Goal: Transaction & Acquisition: Purchase product/service

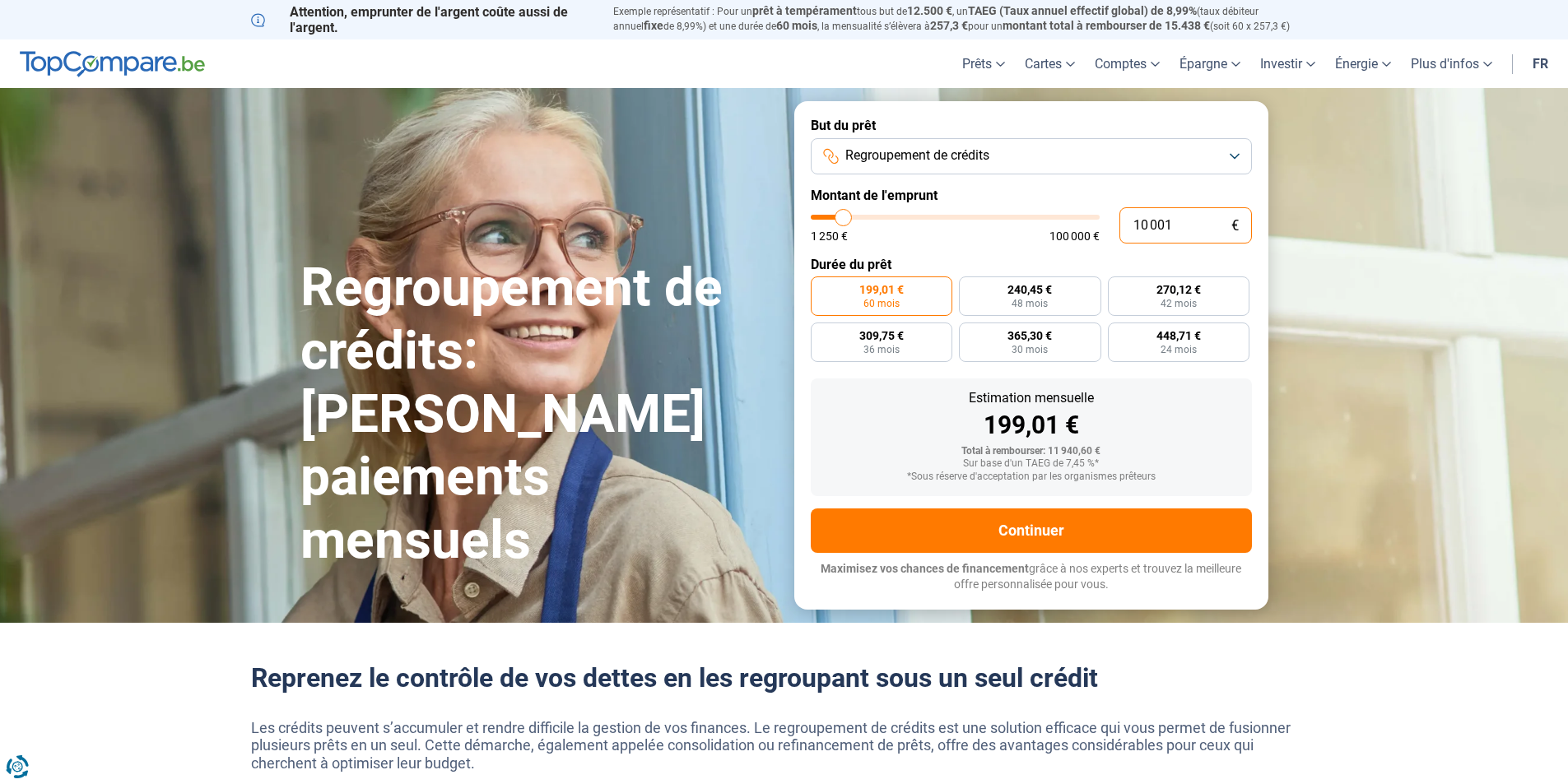
drag, startPoint x: 1186, startPoint y: 222, endPoint x: 918, endPoint y: 222, distance: 268.0
click at [918, 222] on div "10 001 € 1 250 € 100 000 €" at bounding box center [1031, 225] width 441 height 37
type input "10000"
radio input "true"
type input "5"
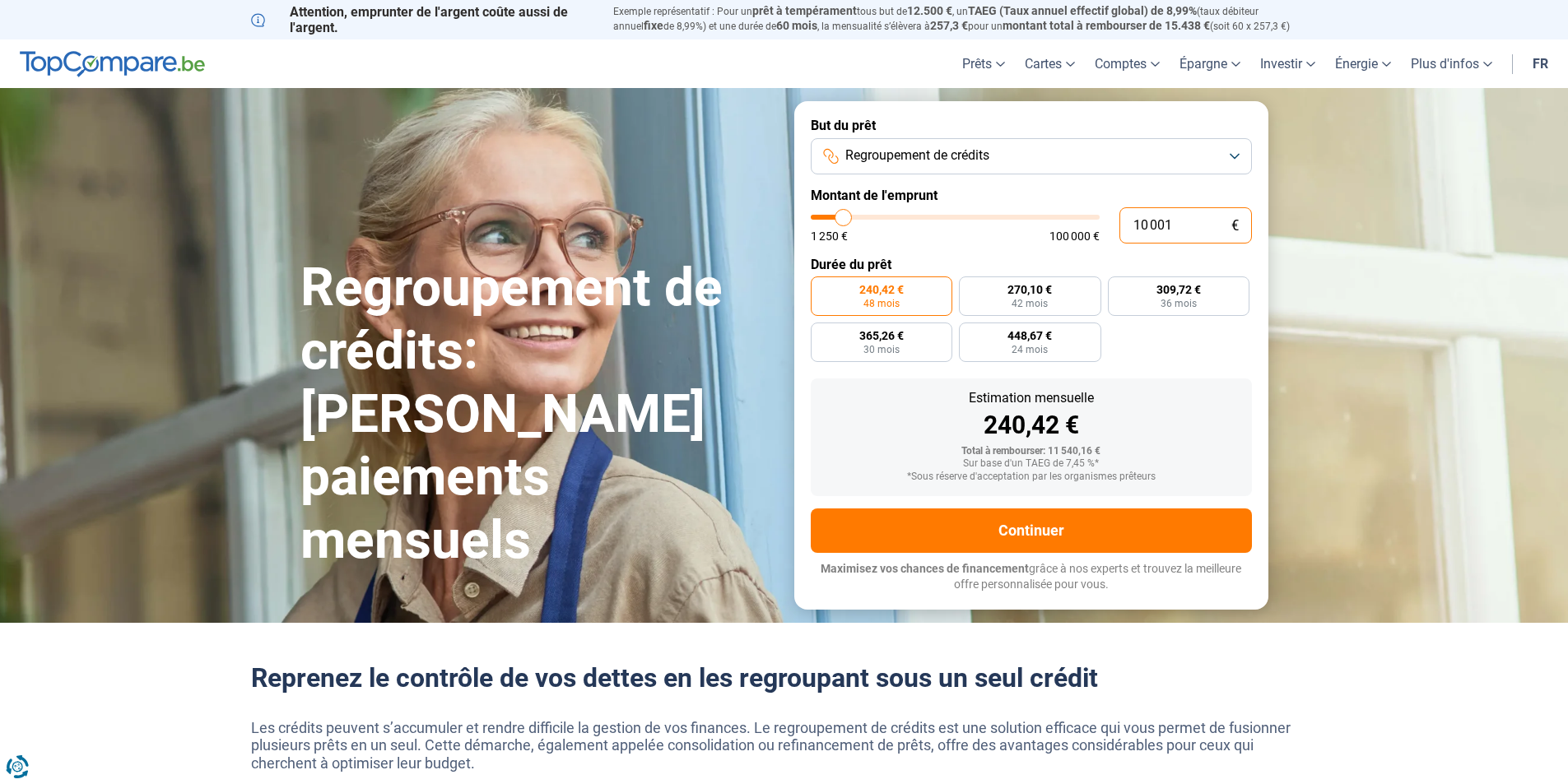
type input "1250"
type input "50"
type input "1250"
type input "500"
type input "1250"
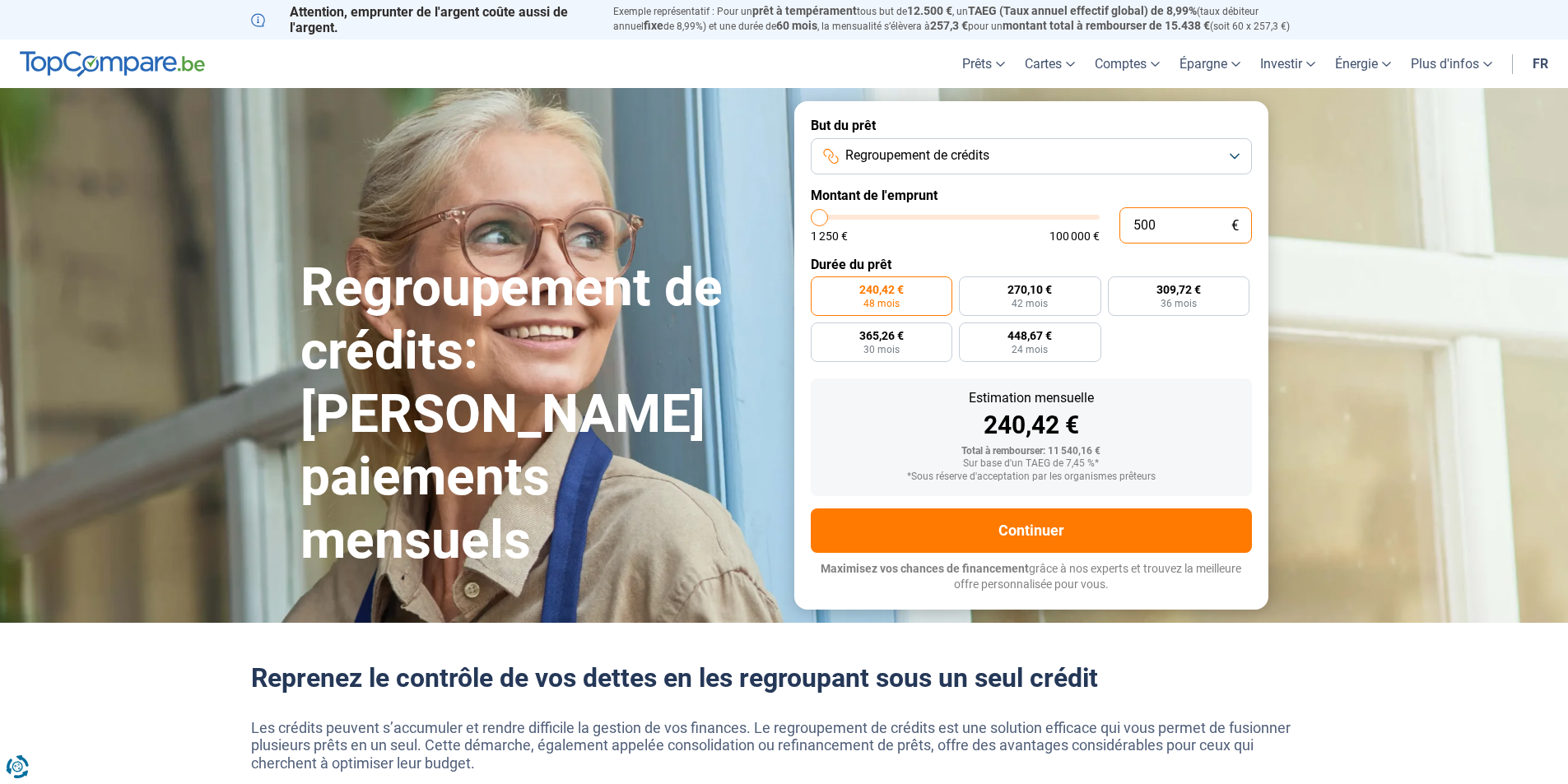
type input "5 000"
type input "5000"
type input "50 000"
type input "50000"
radio input "false"
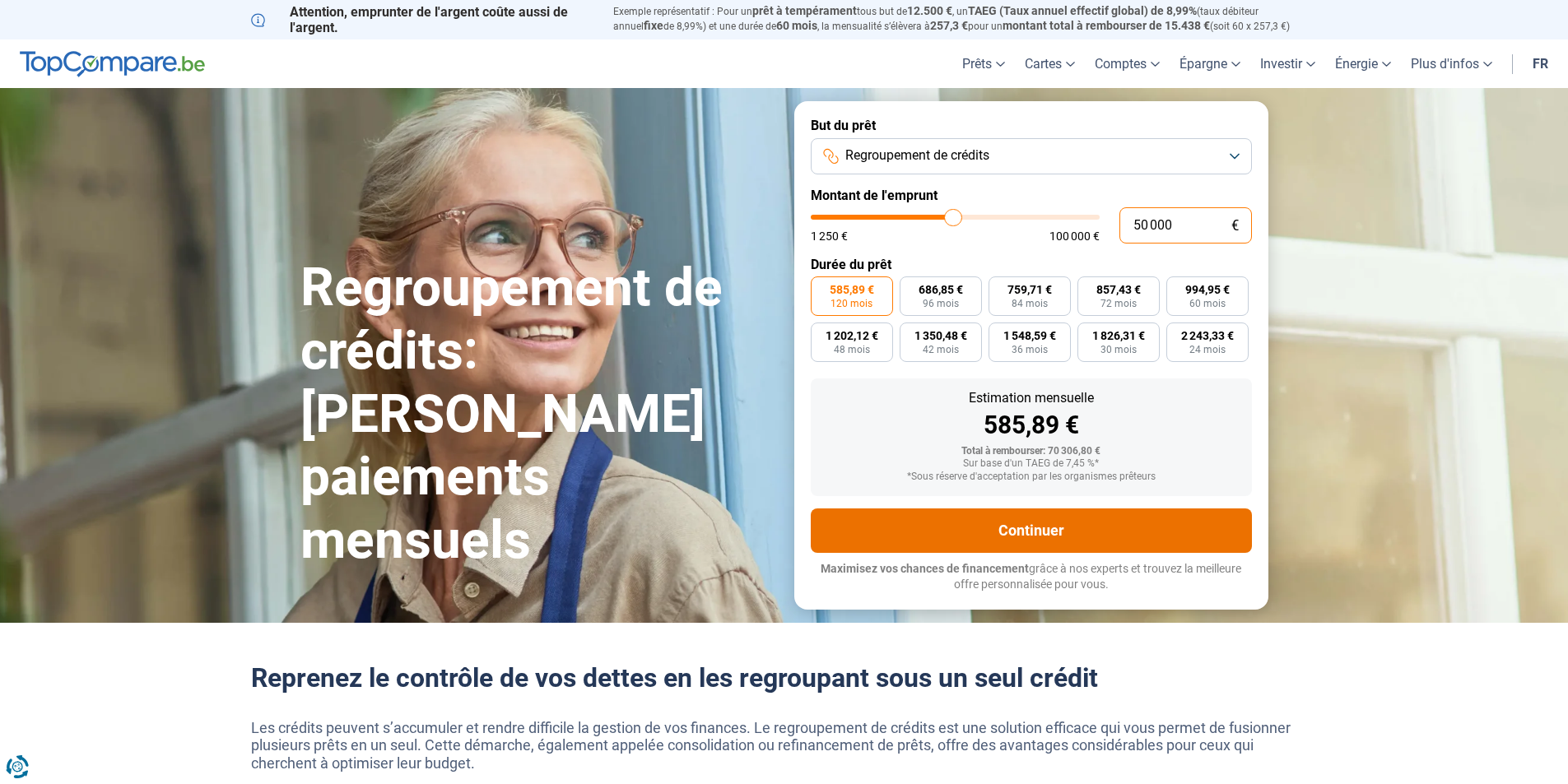
type input "50 000"
click at [1047, 531] on button "Continuer" at bounding box center [1031, 530] width 441 height 44
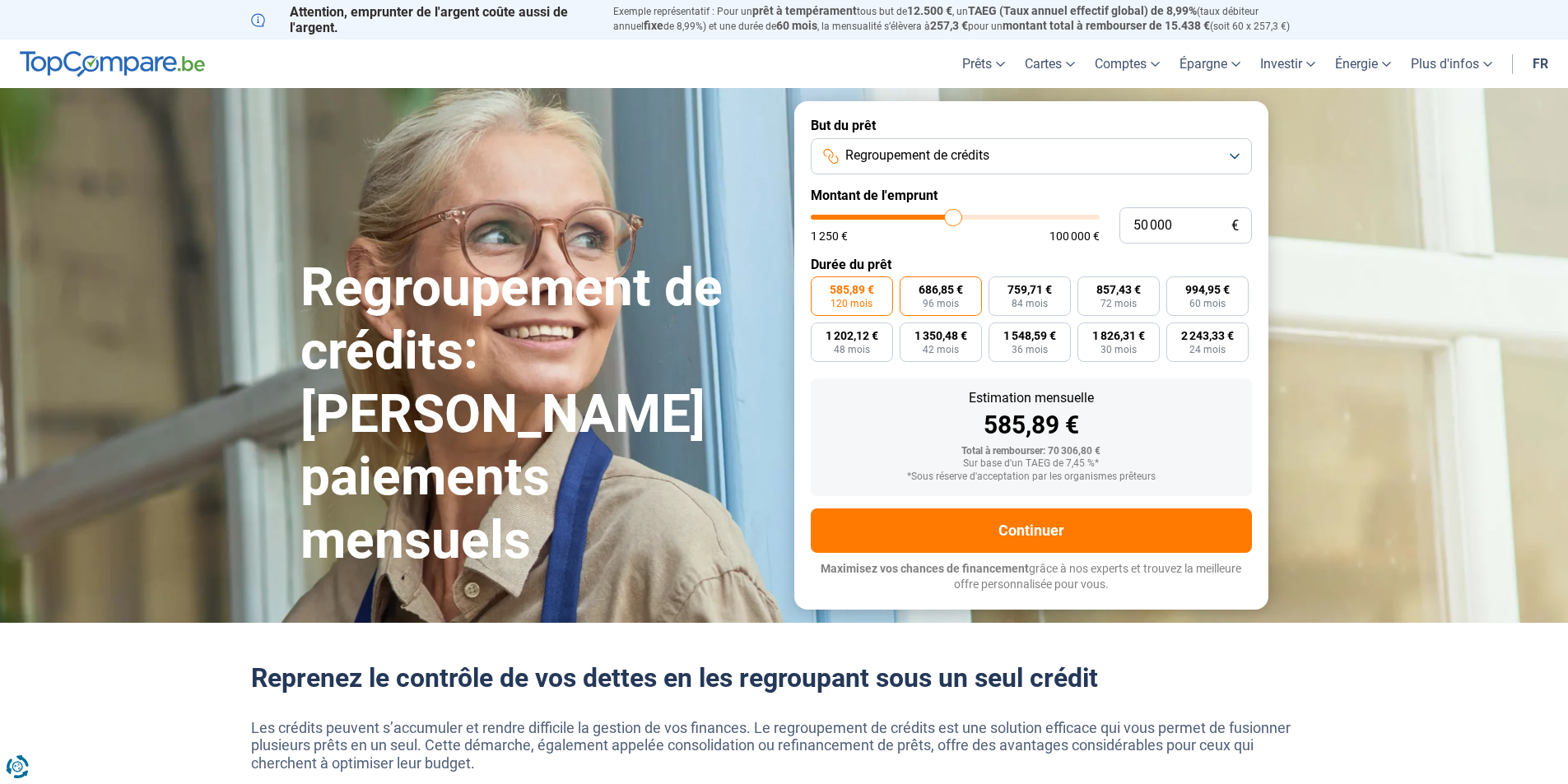
click at [922, 299] on span "96 mois" at bounding box center [940, 304] width 37 height 10
click at [910, 287] on input "686,85 € 96 mois" at bounding box center [904, 281] width 11 height 11
radio input "true"
click at [1042, 291] on span "759,71 €" at bounding box center [1029, 290] width 44 height 12
click at [999, 287] on input "759,71 € 84 mois" at bounding box center [993, 281] width 11 height 11
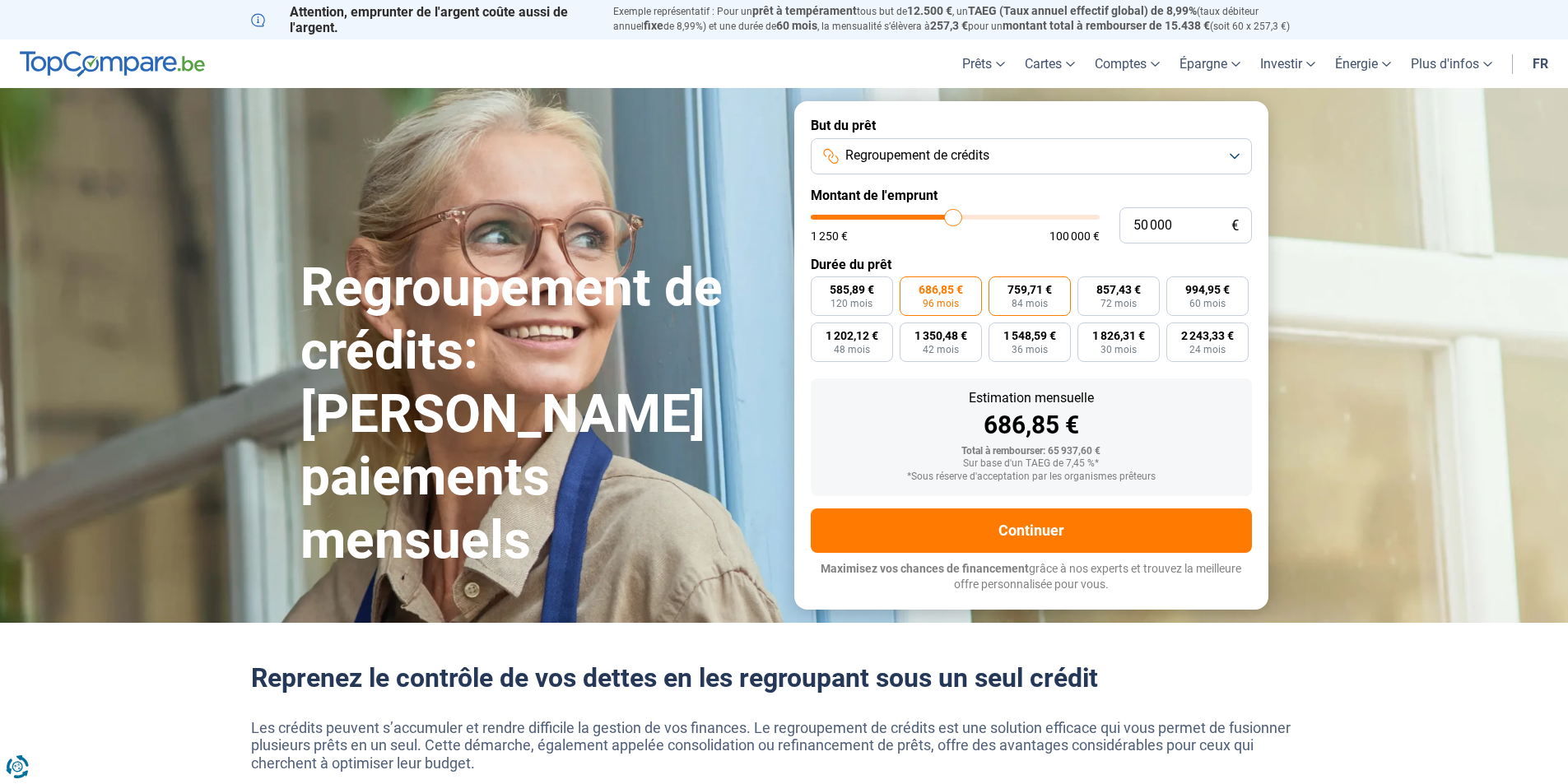
radio input "true"
click at [1194, 293] on span "994,95 €" at bounding box center [1207, 290] width 44 height 12
click at [1177, 287] on input "994,95 € 60 mois" at bounding box center [1171, 281] width 11 height 11
radio input "true"
click at [841, 345] on span "48 mois" at bounding box center [851, 350] width 37 height 10
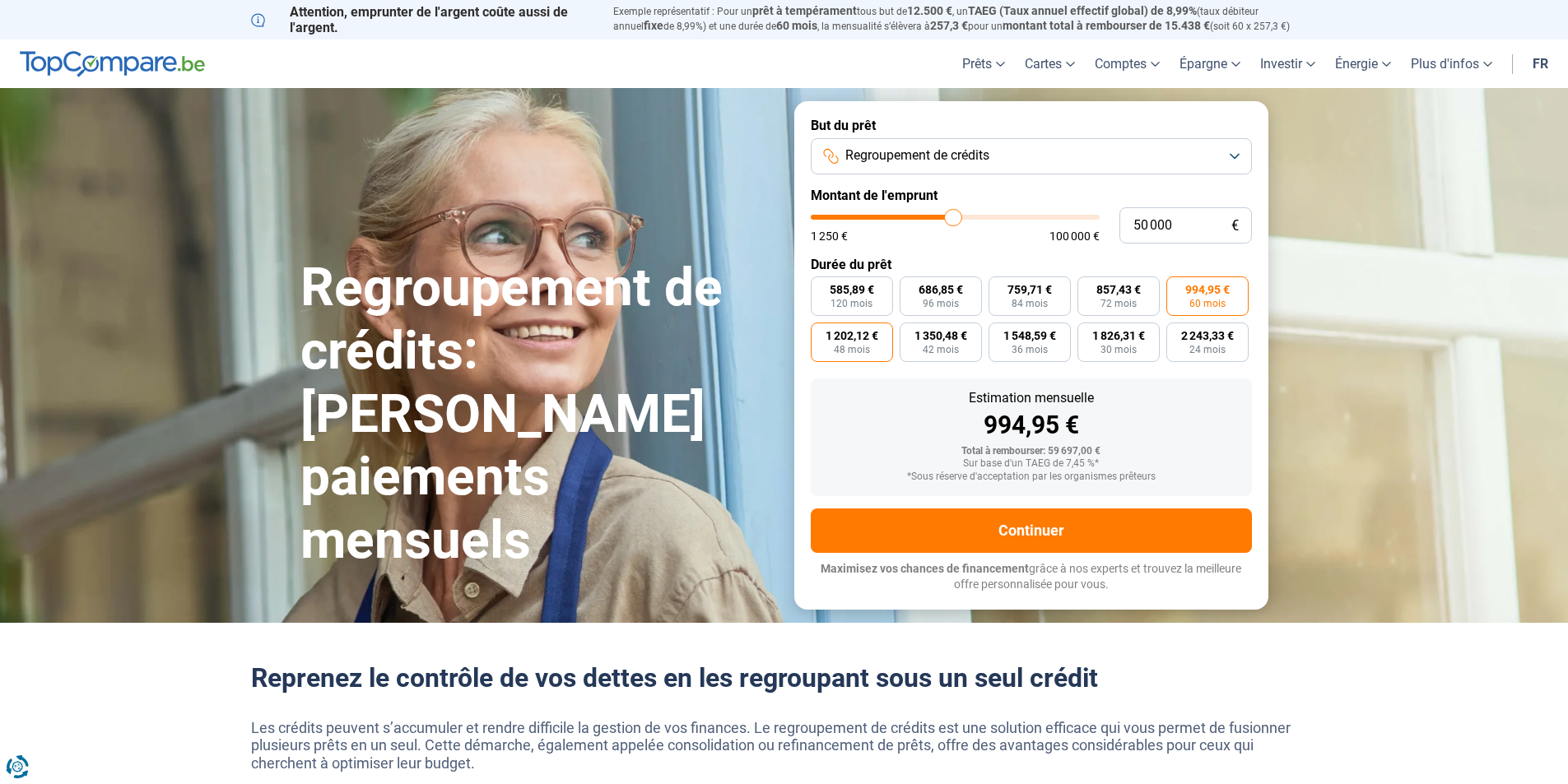
click at [822, 334] on input "1 202,12 € 48 mois" at bounding box center [816, 328] width 11 height 11
radio input "true"
click at [829, 284] on span "585,89 €" at bounding box center [851, 290] width 44 height 12
click at [822, 283] on input "585,89 € 120 mois" at bounding box center [816, 281] width 11 height 11
radio input "true"
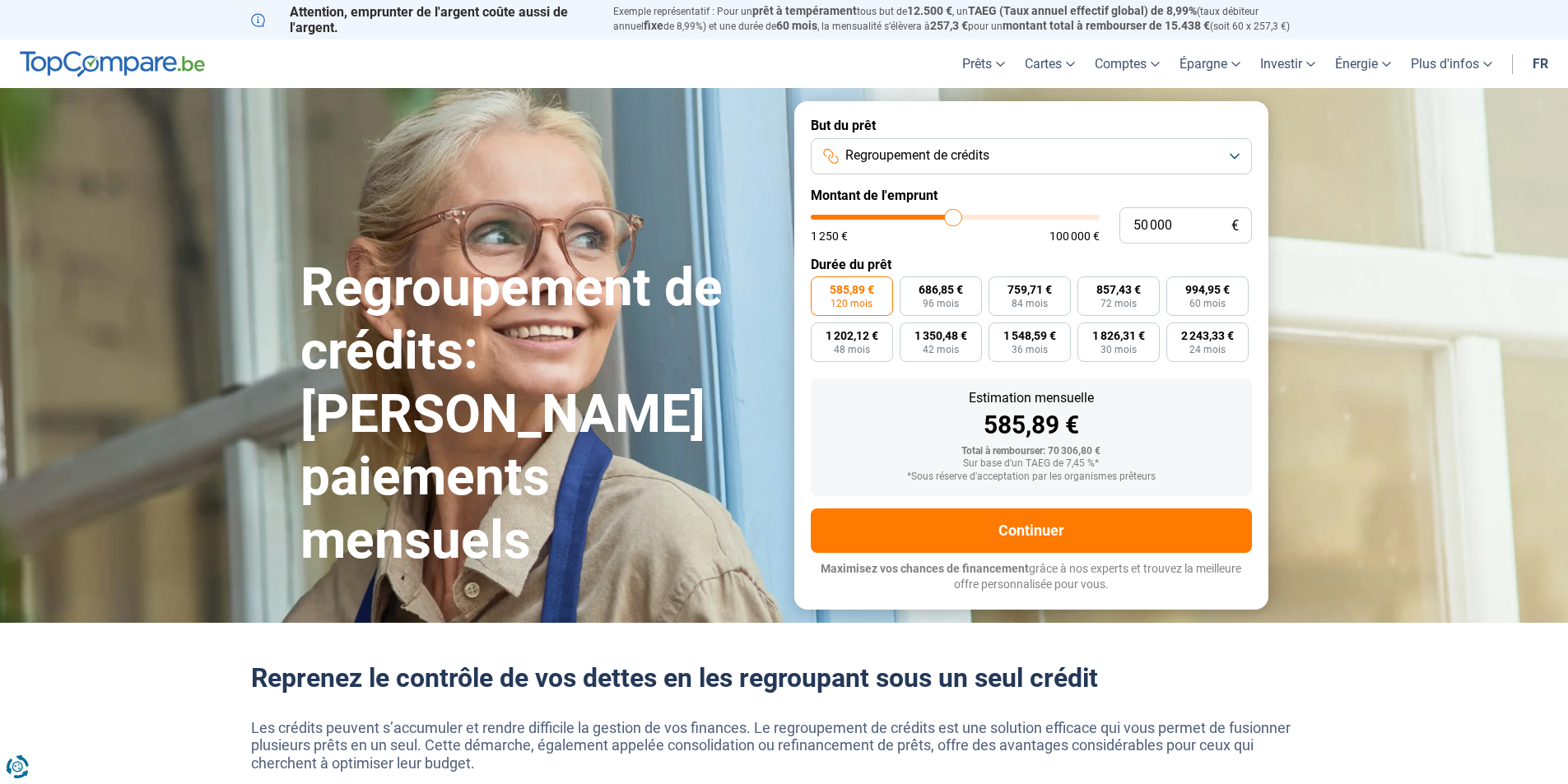
click at [1123, 157] on button "Regroupement de crédits" at bounding box center [1031, 156] width 441 height 37
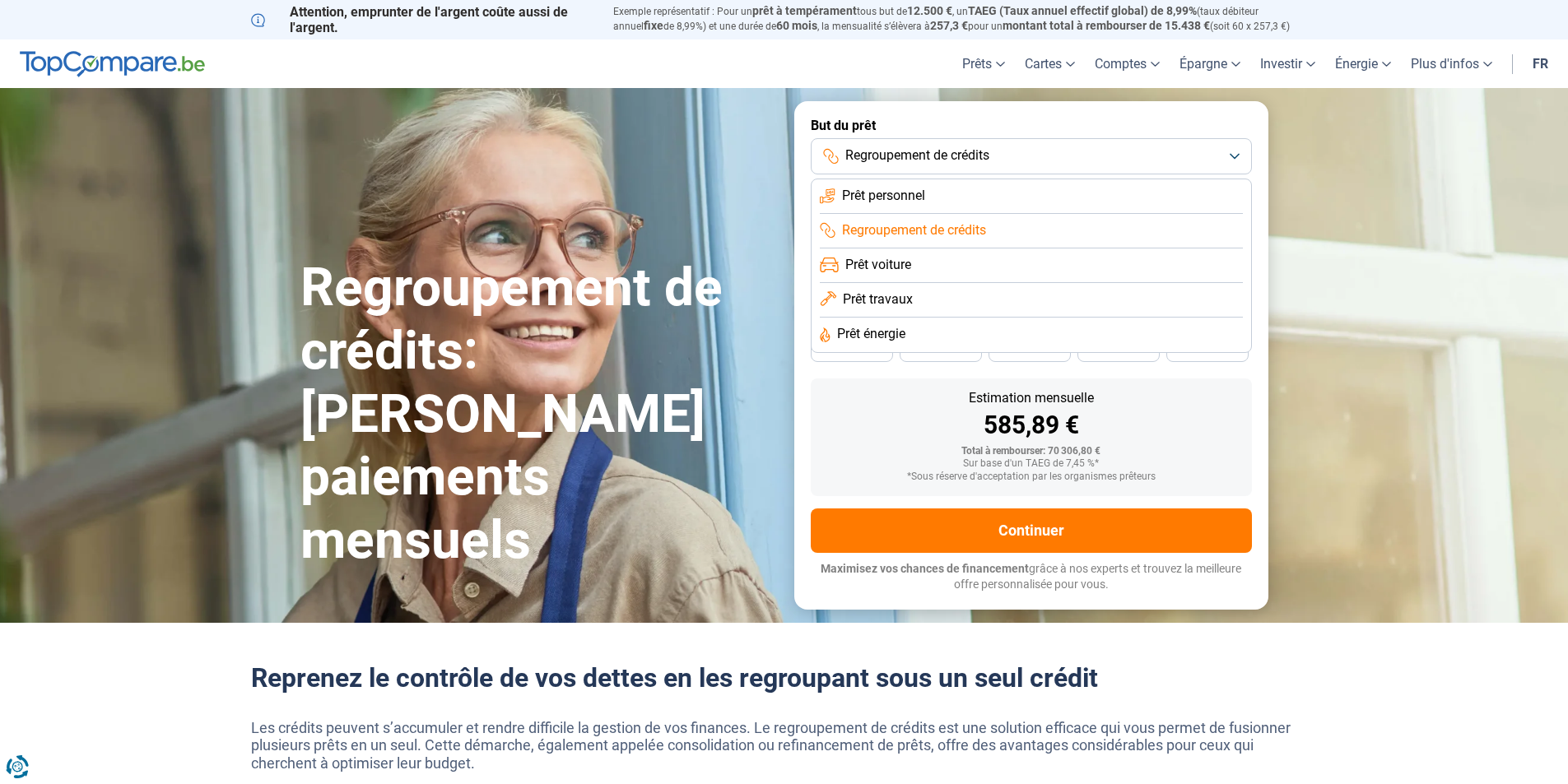
click at [925, 193] on span "Prêt personnel" at bounding box center [884, 196] width 83 height 18
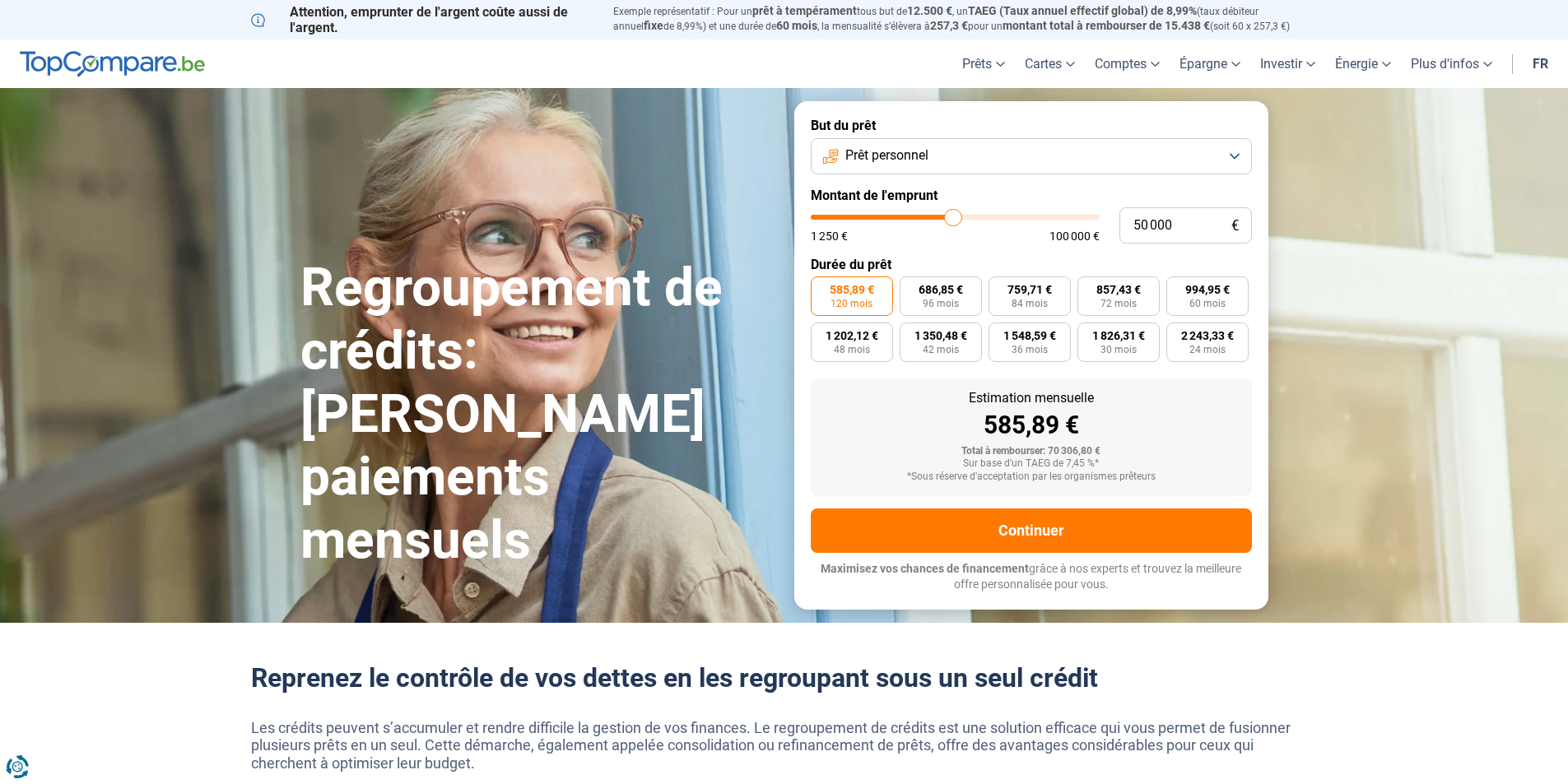
click at [1074, 153] on button "Prêt personnel" at bounding box center [1031, 156] width 441 height 37
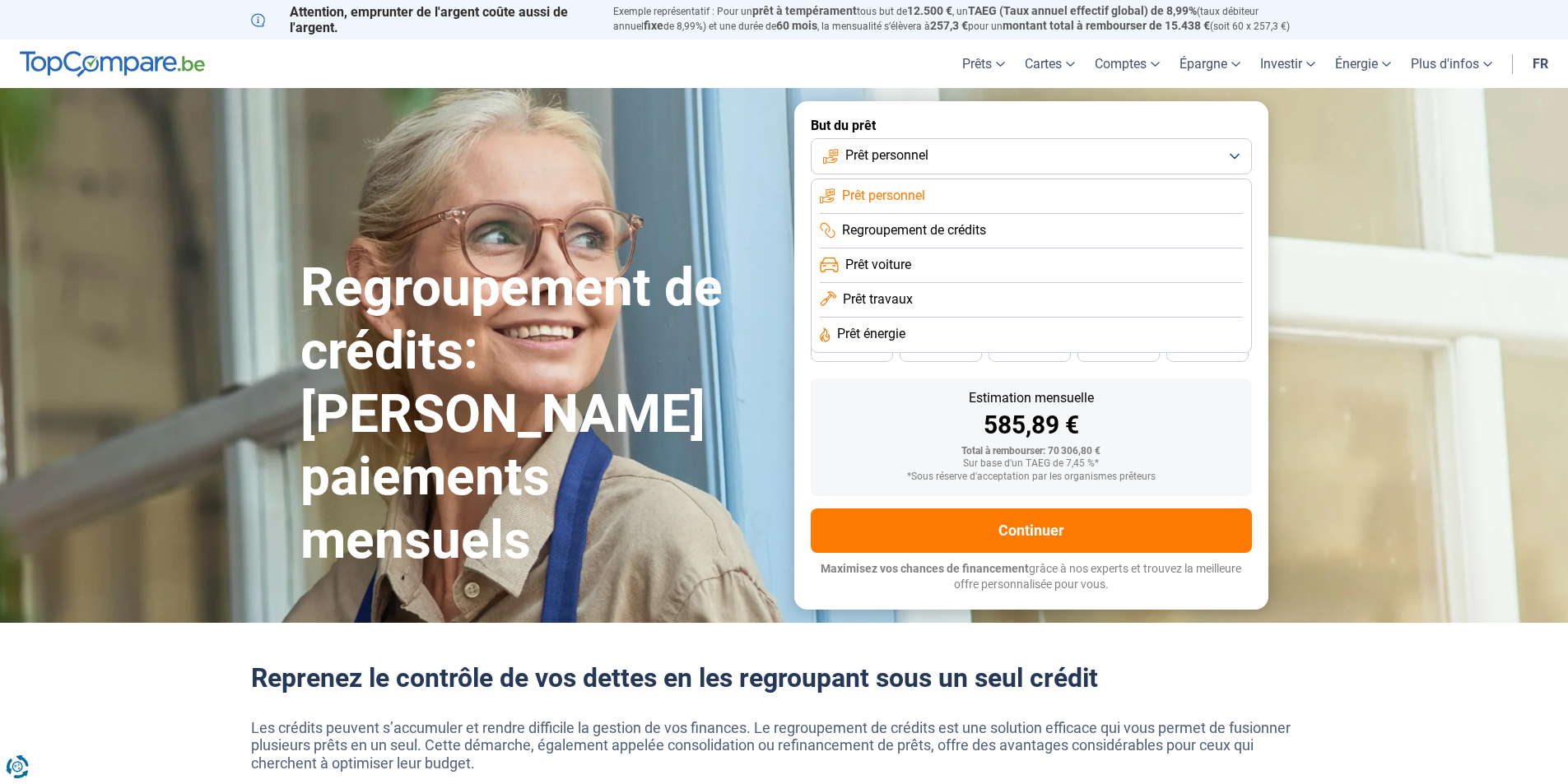
click at [930, 260] on li "Prêt voiture" at bounding box center [1031, 266] width 423 height 35
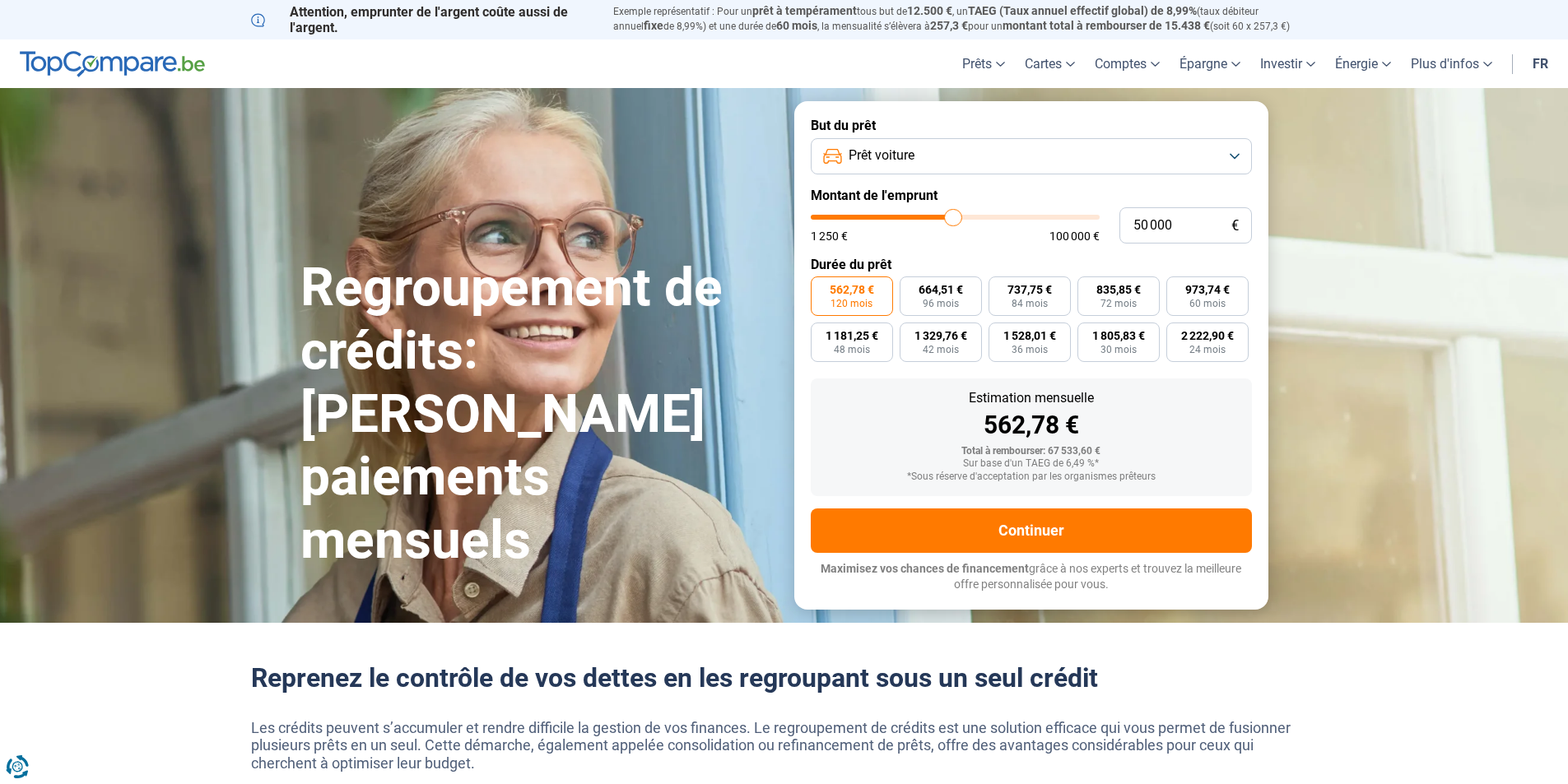
click at [1122, 169] on button "Prêt voiture" at bounding box center [1031, 156] width 441 height 37
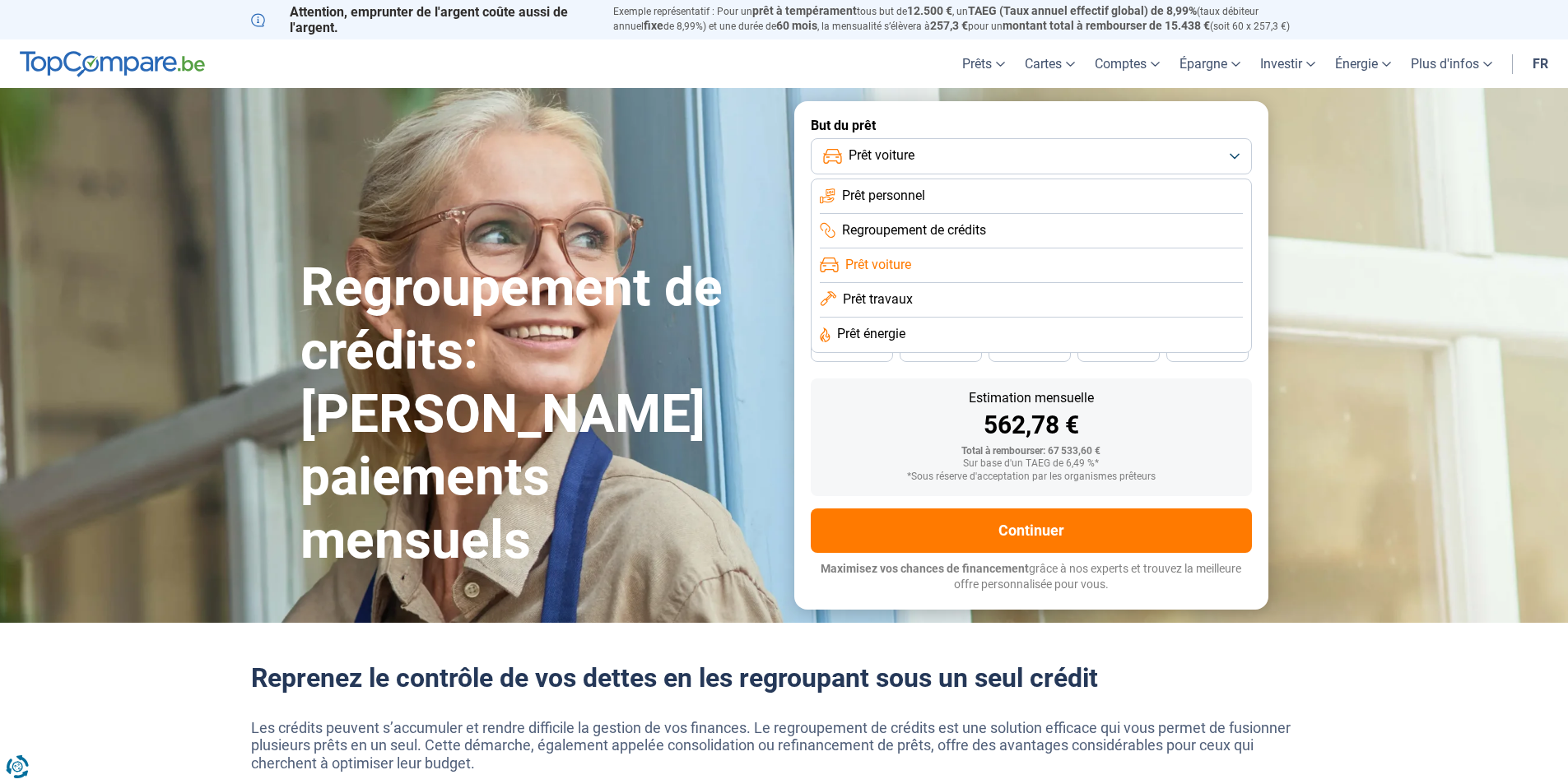
click at [902, 302] on span "Prêt travaux" at bounding box center [878, 299] width 70 height 18
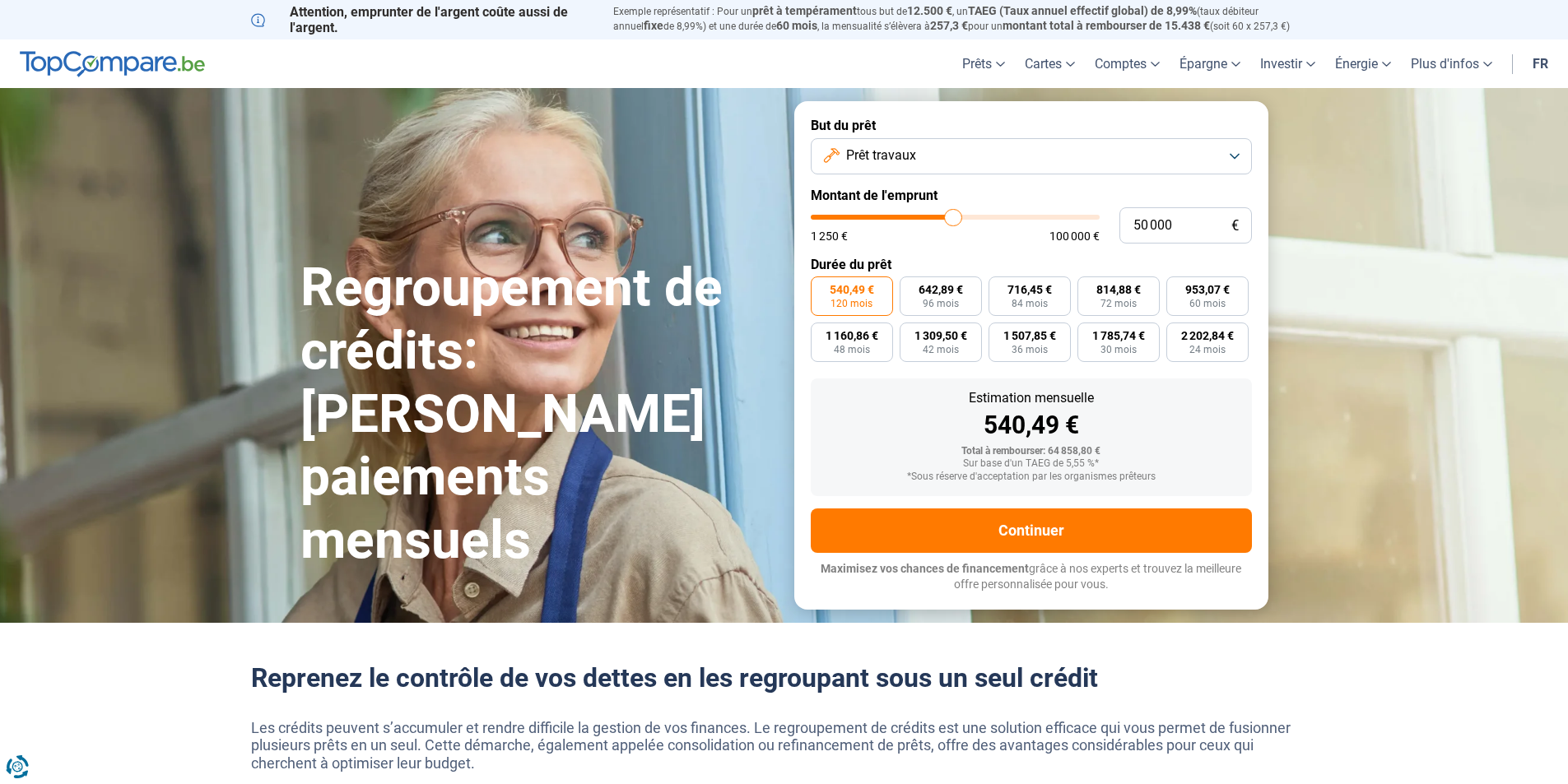
click at [1114, 161] on button "Prêt travaux" at bounding box center [1031, 156] width 441 height 37
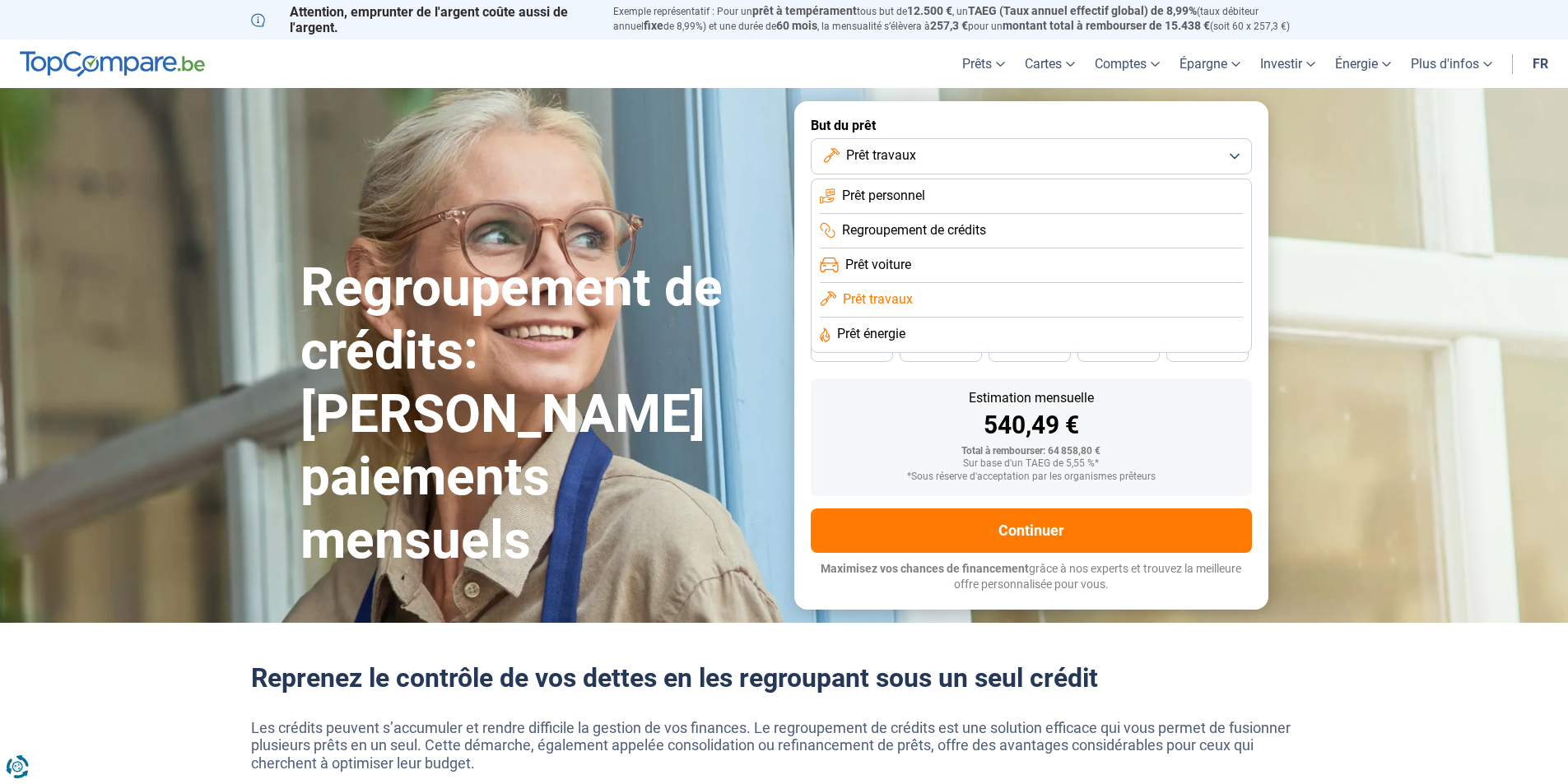
click at [891, 326] on span "Prêt énergie" at bounding box center [871, 334] width 68 height 18
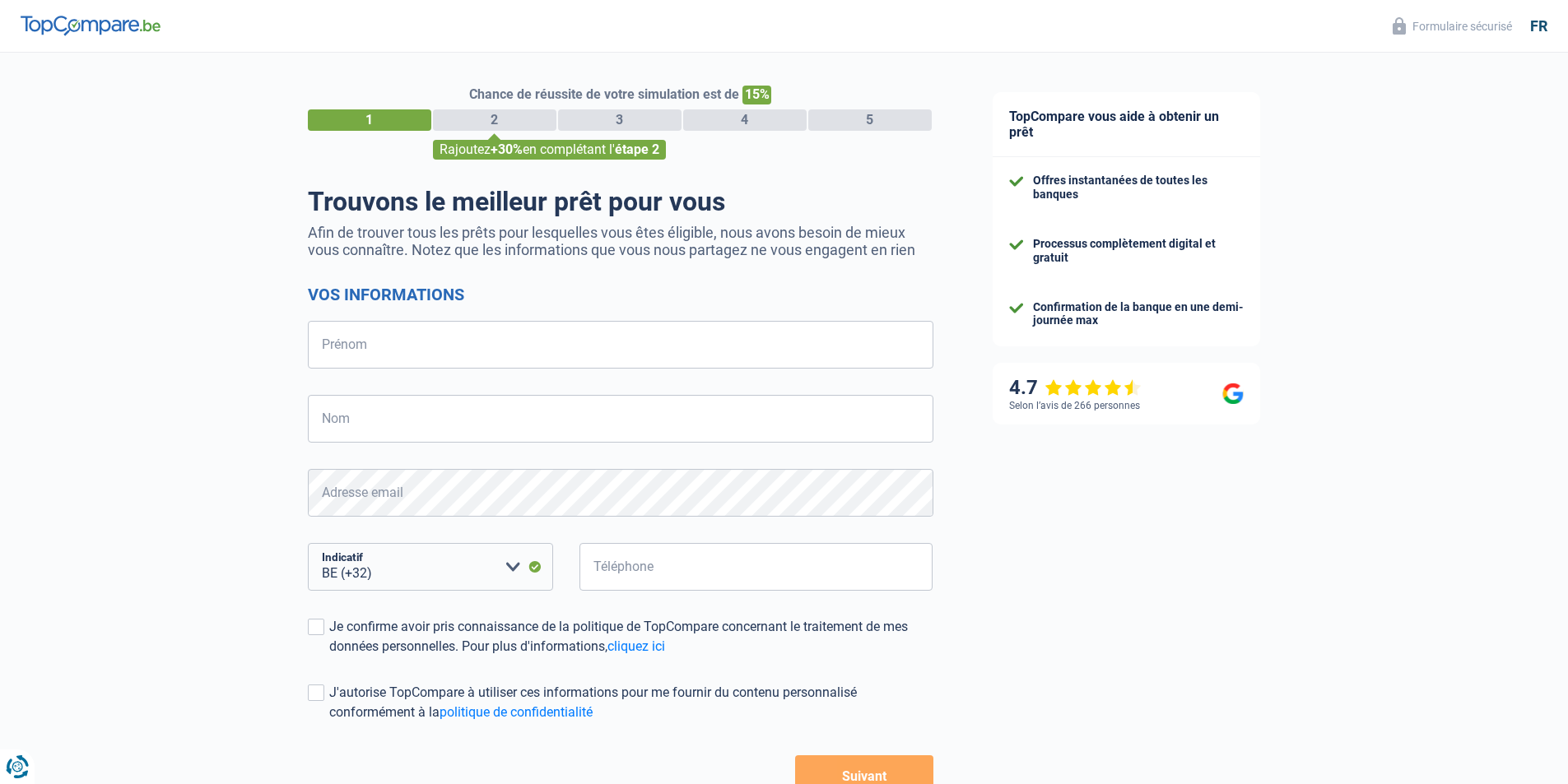
select select "32"
